Goal: Task Accomplishment & Management: Manage account settings

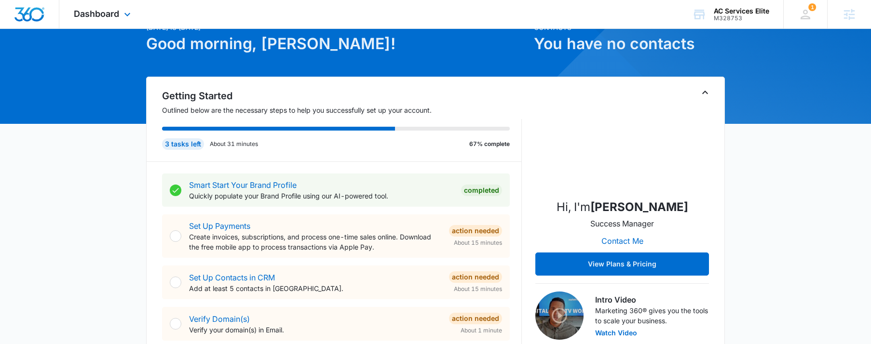
scroll to position [96, 0]
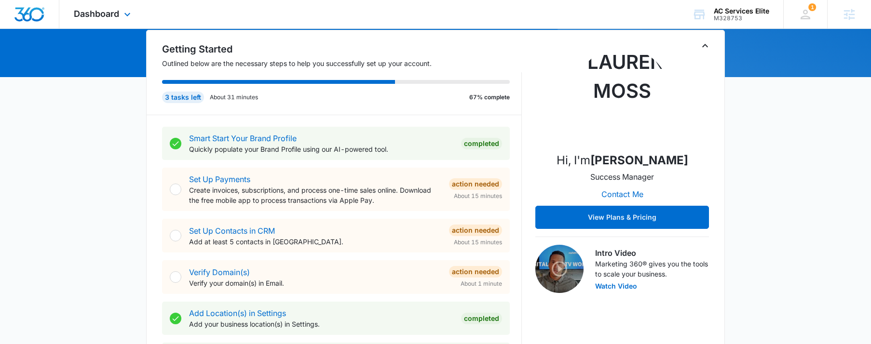
click at [123, 27] on div "Dashboard Apps Reputation Forms CRM Email Social Content Ads Intelligence Files…" at bounding box center [103, 14] width 88 height 28
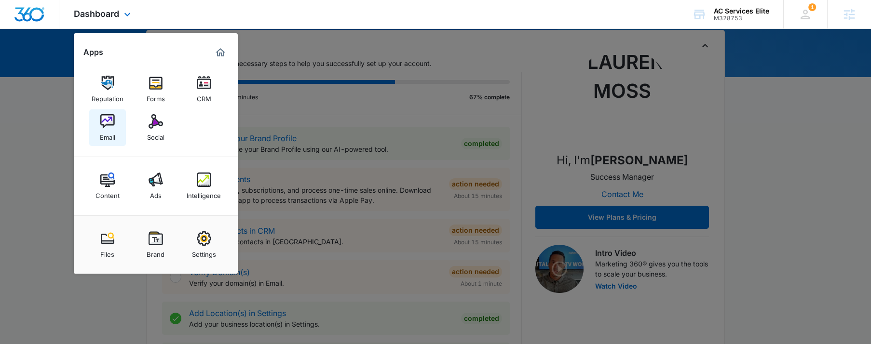
click at [105, 121] on img at bounding box center [107, 121] width 14 height 14
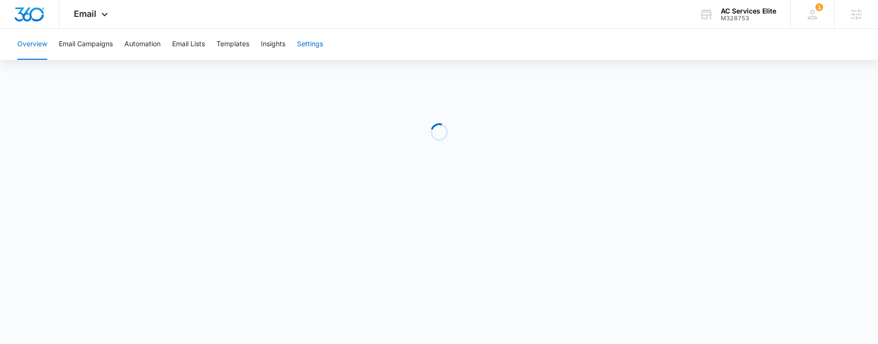
click at [319, 38] on button "Settings" at bounding box center [310, 44] width 26 height 31
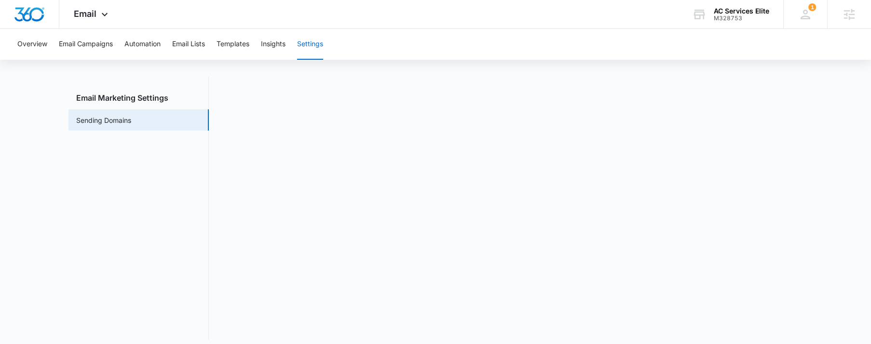
scroll to position [21, 0]
